Goal: Check status: Check status

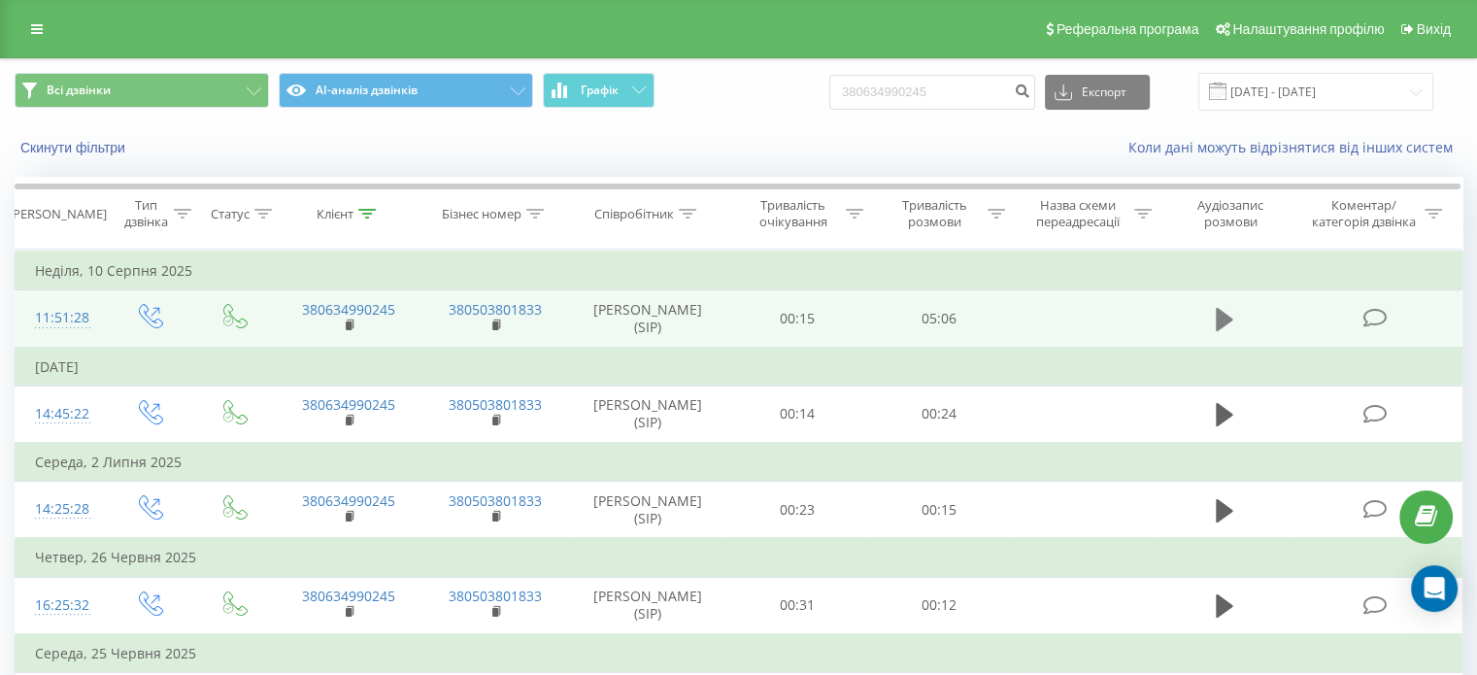
click at [1220, 308] on icon at bounding box center [1223, 319] width 17 height 27
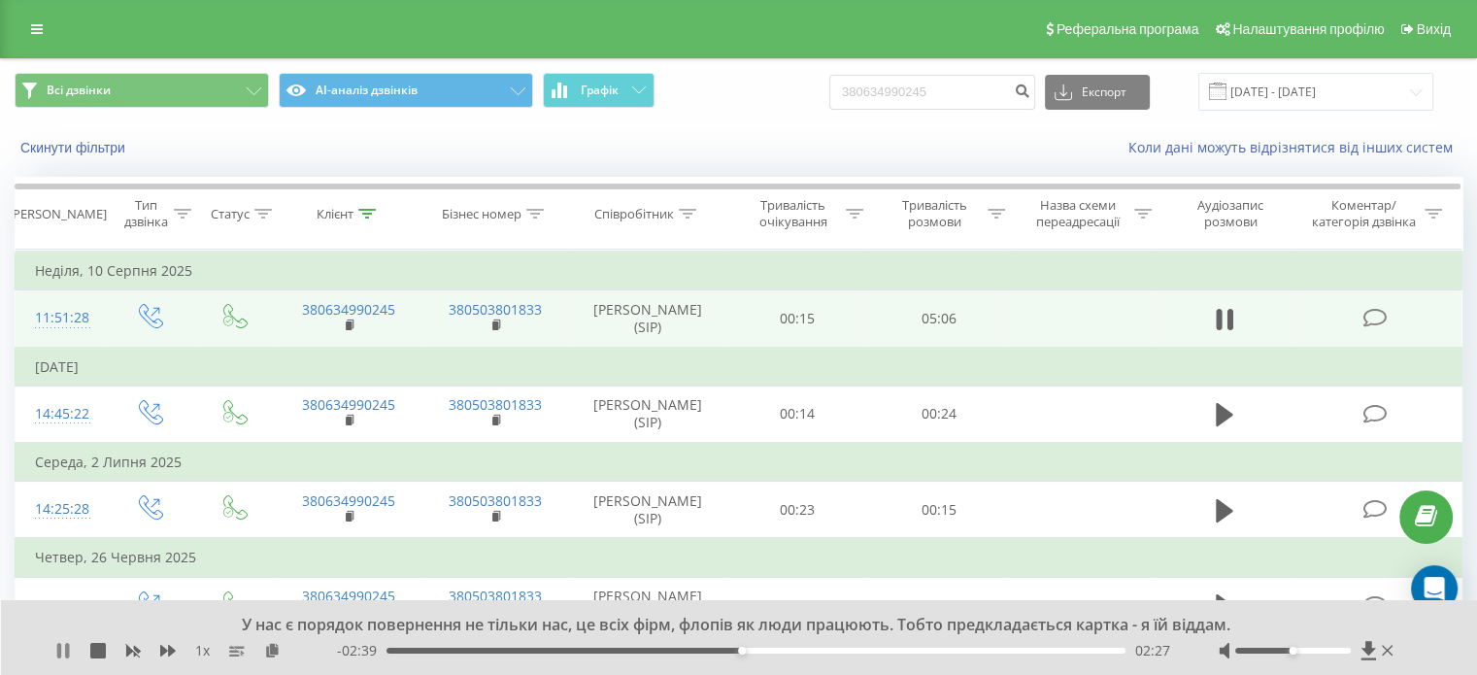
click at [70, 648] on icon at bounding box center [63, 651] width 16 height 16
click at [57, 644] on icon at bounding box center [63, 651] width 12 height 16
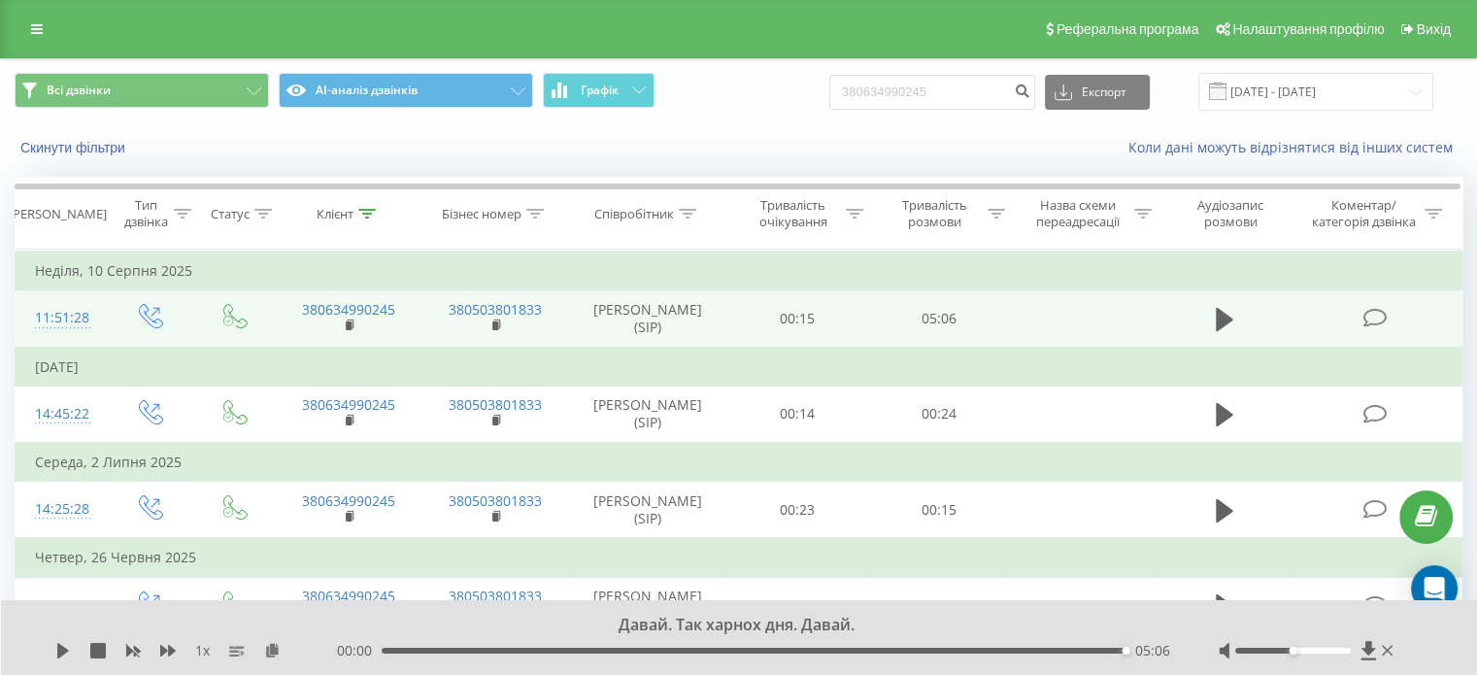
click at [66, 653] on icon at bounding box center [63, 651] width 16 height 16
